Goal: Transaction & Acquisition: Purchase product/service

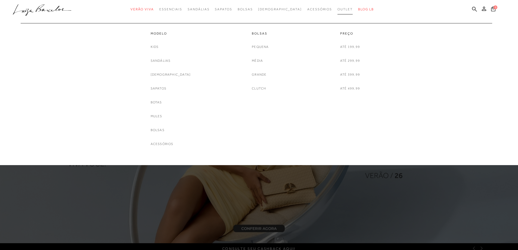
click at [338, 8] on span "Outlet" at bounding box center [345, 9] width 15 height 4
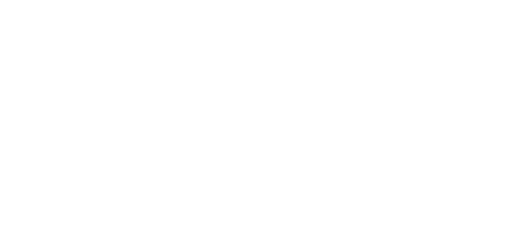
click at [329, 8] on div at bounding box center [259, 104] width 518 height 209
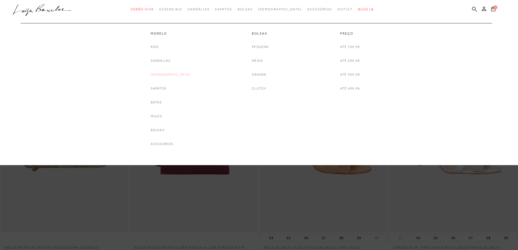
click at [168, 19] on div "categoryHeader .a{fill-rule:evenodd;} Verão Viva Em alta Favoritos das Influenc…" at bounding box center [255, 9] width 518 height 19
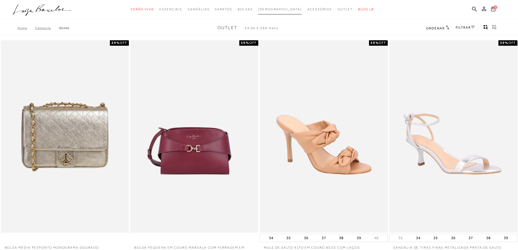
click at [284, 9] on span "[DEMOGRAPHIC_DATA]" at bounding box center [280, 9] width 44 height 4
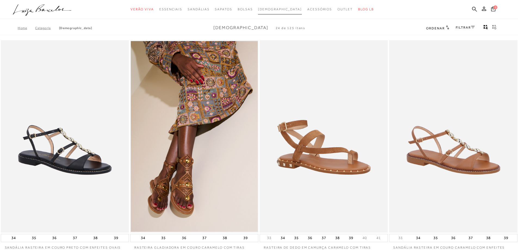
click at [284, 9] on span "[DEMOGRAPHIC_DATA]" at bounding box center [280, 9] width 44 height 4
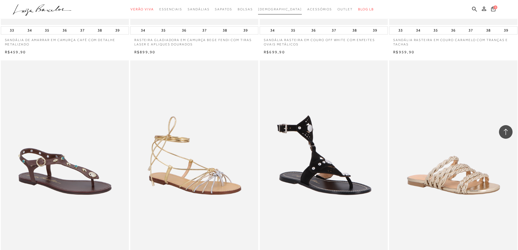
scroll to position [299, 0]
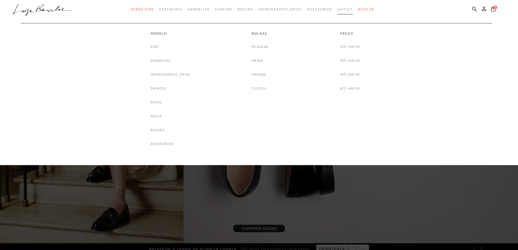
click at [338, 8] on span "Outlet" at bounding box center [345, 9] width 15 height 4
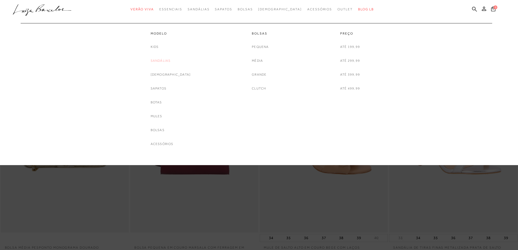
click at [168, 61] on link "Sandálias" at bounding box center [161, 61] width 20 height 6
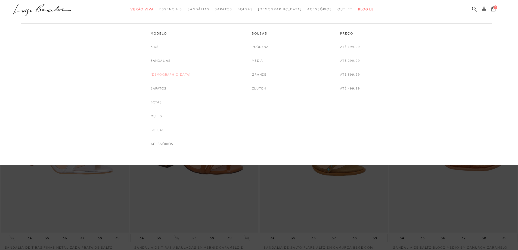
click at [169, 75] on link "[DEMOGRAPHIC_DATA]" at bounding box center [171, 75] width 40 height 6
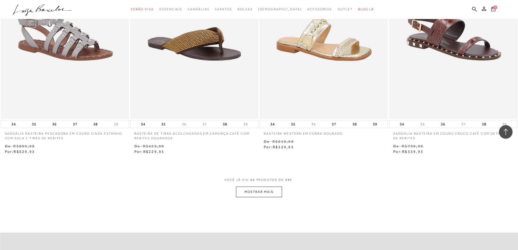
scroll to position [1279, 0]
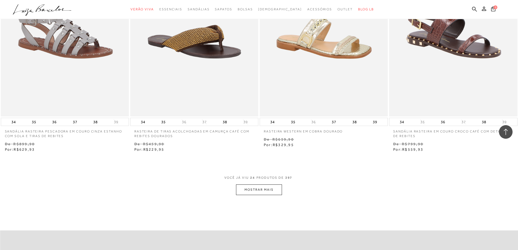
click at [272, 190] on button "MOSTRAR MAIS" at bounding box center [259, 189] width 46 height 11
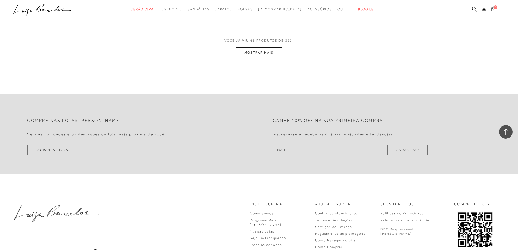
scroll to position [2722, 0]
